Goal: Task Accomplishment & Management: Manage account settings

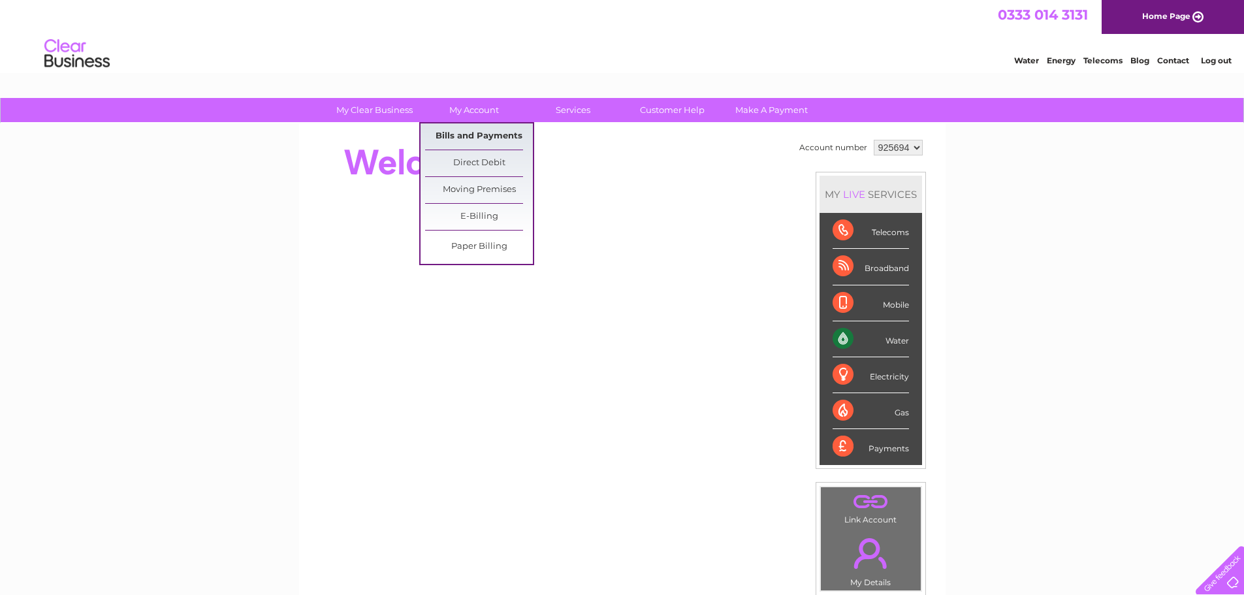
click at [483, 133] on link "Bills and Payments" at bounding box center [479, 136] width 108 height 26
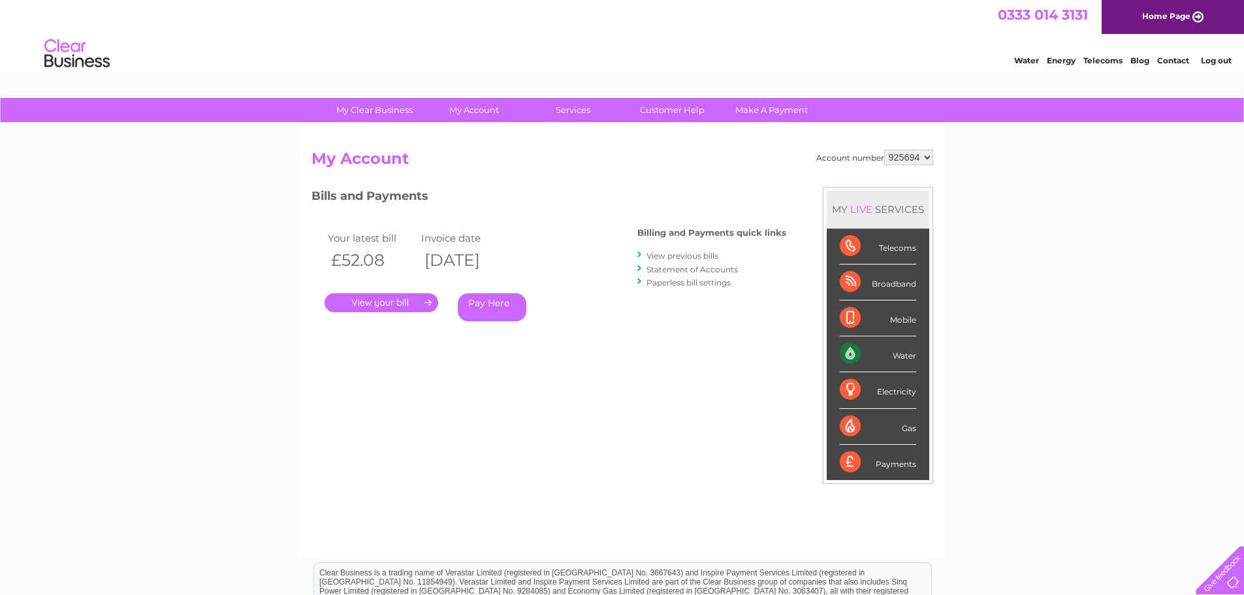
click at [395, 304] on link "." at bounding box center [381, 302] width 114 height 19
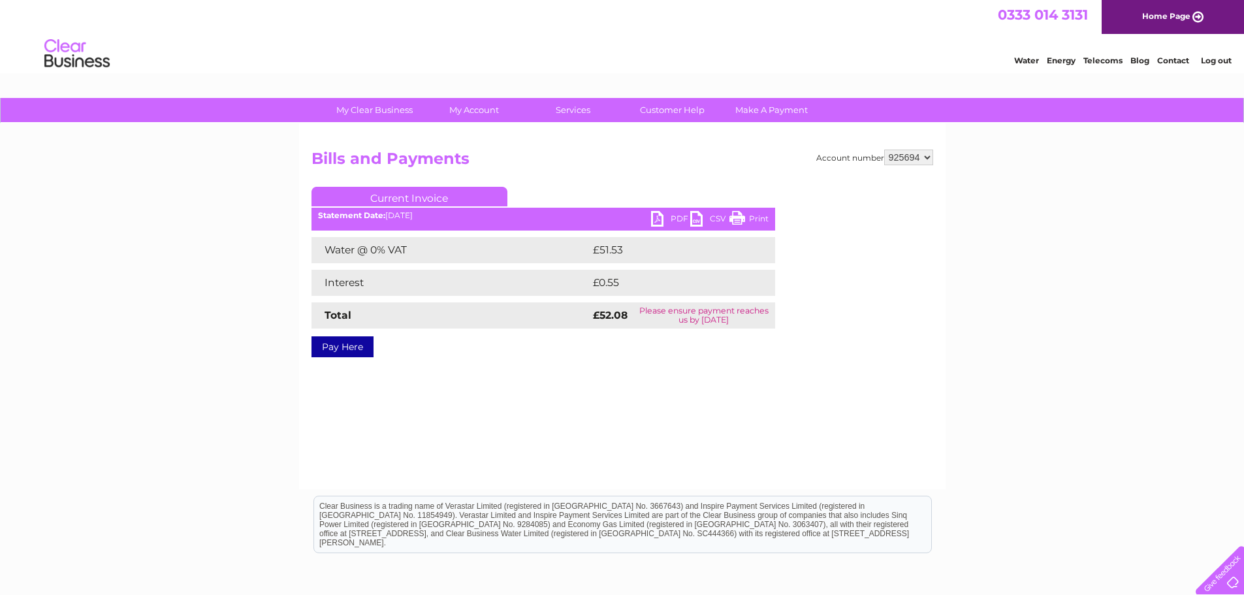
click at [667, 221] on link "PDF" at bounding box center [670, 220] width 39 height 19
click at [917, 159] on select "925694 940429" at bounding box center [908, 157] width 49 height 16
select select "940429"
click at [884, 149] on select "925694 940429" at bounding box center [908, 157] width 49 height 16
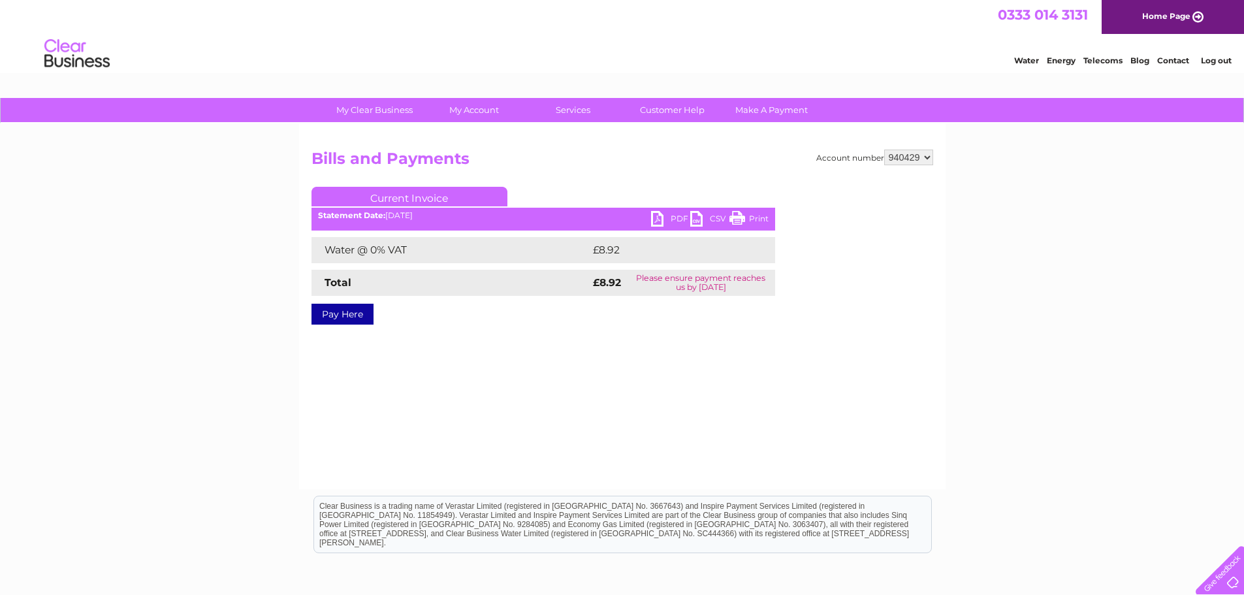
click at [669, 218] on link "PDF" at bounding box center [670, 220] width 39 height 19
drag, startPoint x: 353, startPoint y: 67, endPoint x: 426, endPoint y: 8, distance: 94.2
click at [370, 57] on div "Water Energy Telecoms Blog Contact Log out" at bounding box center [622, 55] width 1244 height 42
